Goal: Task Accomplishment & Management: Manage account settings

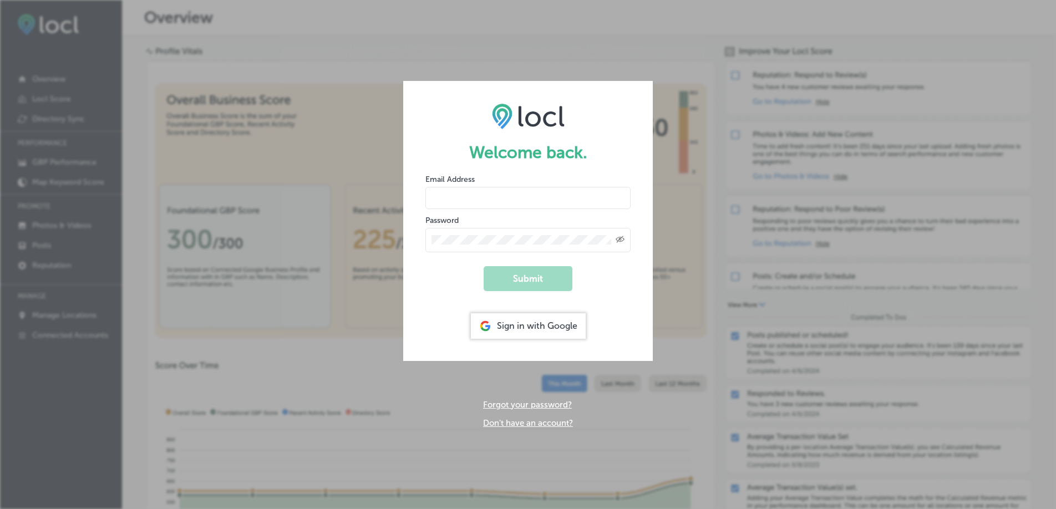
click at [538, 203] on input "email" at bounding box center [528, 198] width 205 height 22
type input "[EMAIL_ADDRESS][DOMAIN_NAME]"
click at [484, 266] on button "Submit" at bounding box center [528, 278] width 89 height 25
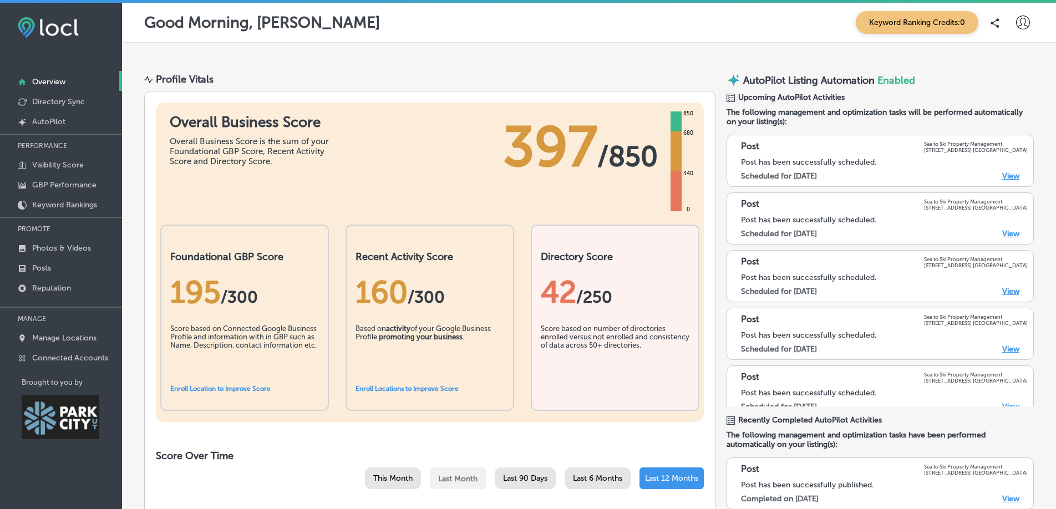
click at [1011, 179] on link "View" at bounding box center [1011, 175] width 17 height 9
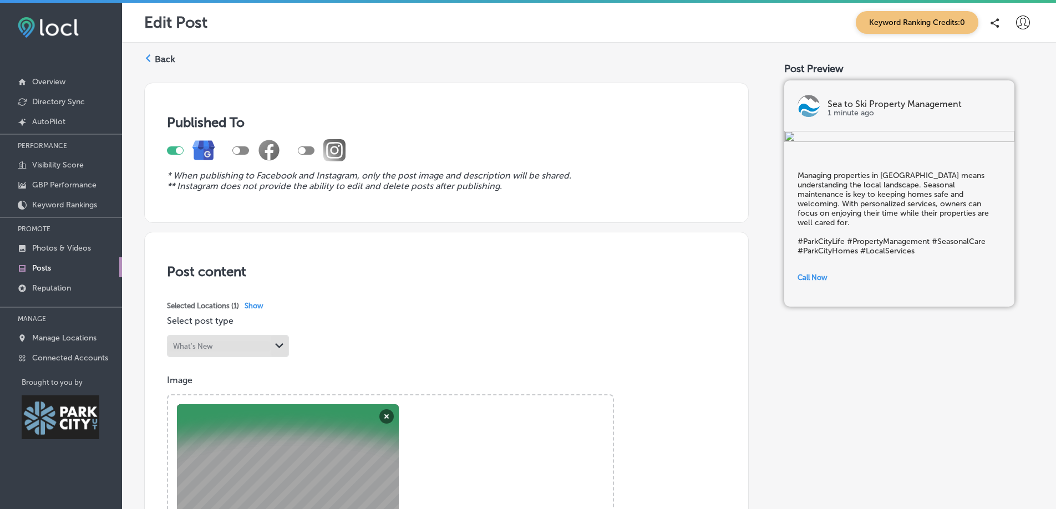
click at [157, 55] on label "Back" at bounding box center [165, 59] width 21 height 12
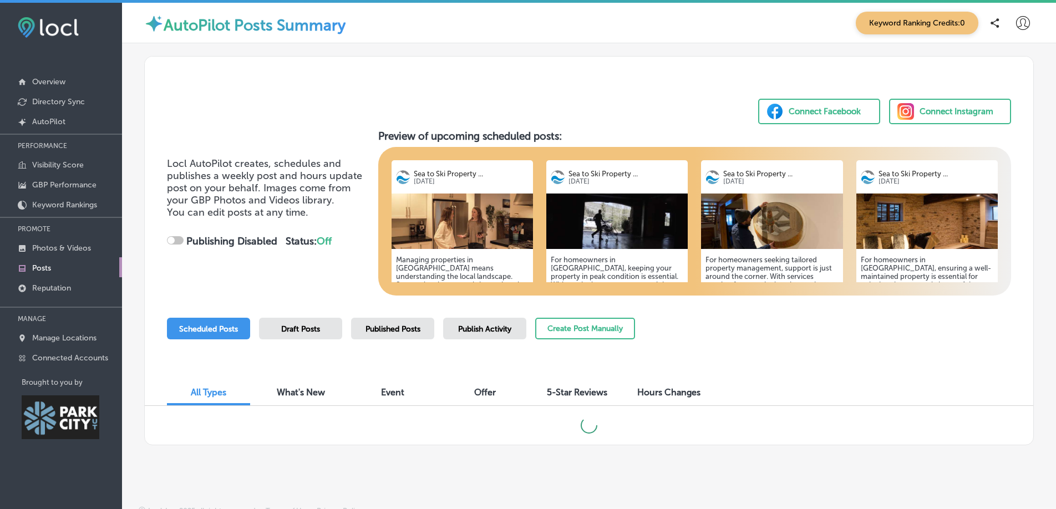
checkbox input "true"
